Goal: Go to known website: Access a specific website the user already knows

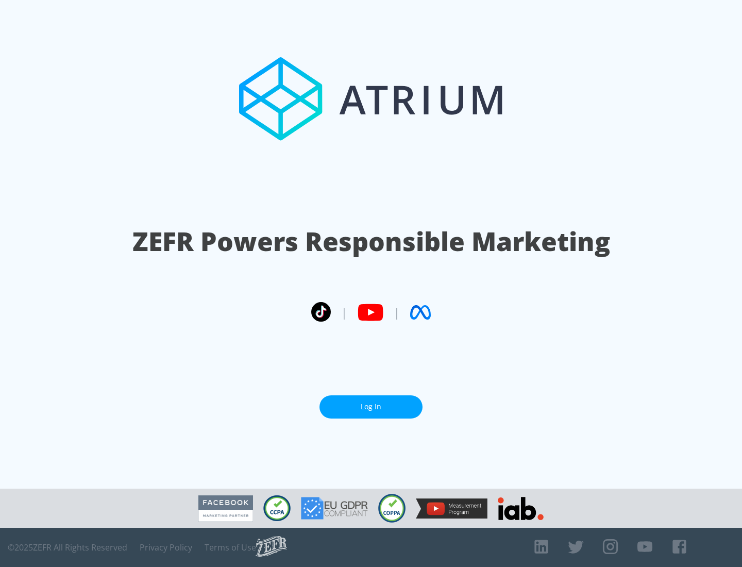
click at [371, 406] on link "Log In" at bounding box center [370, 406] width 103 height 23
